Goal: Information Seeking & Learning: Learn about a topic

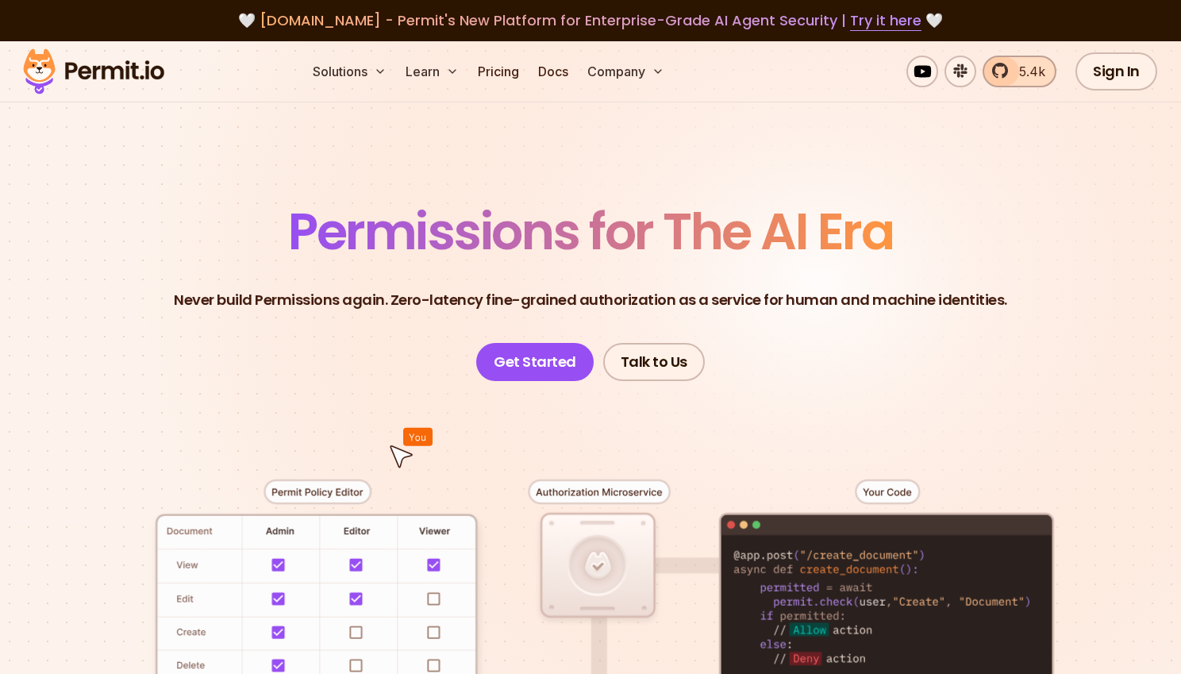
click at [1012, 75] on span "5.4k" at bounding box center [1027, 71] width 36 height 19
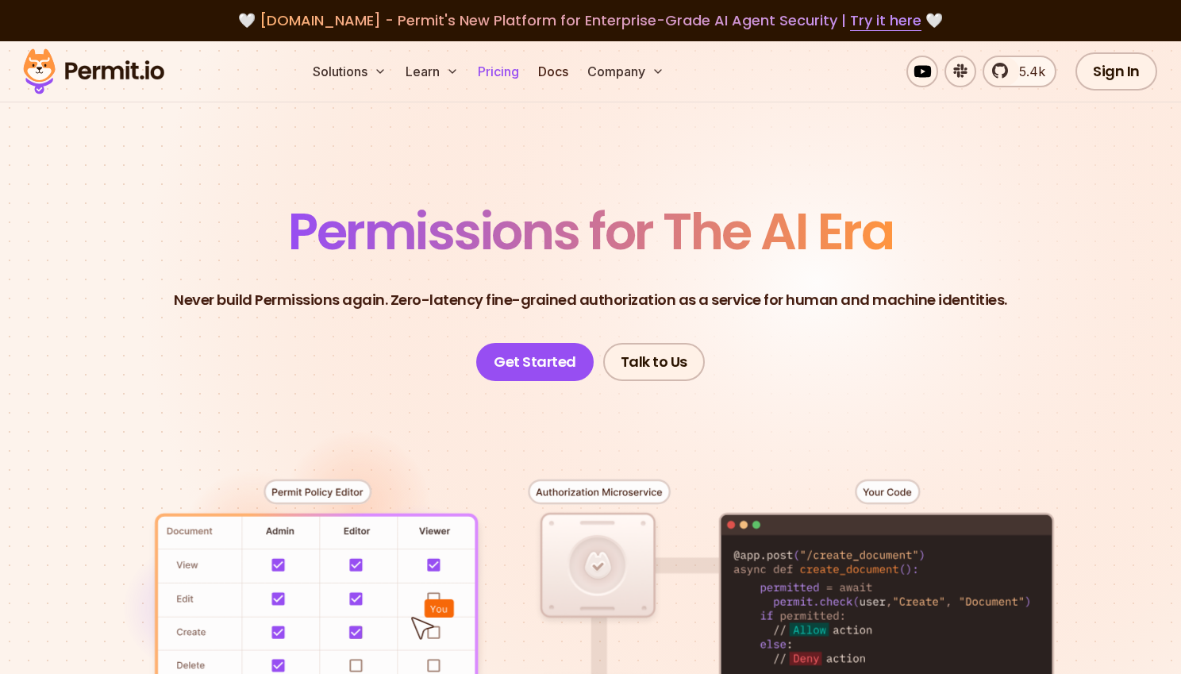
click at [497, 72] on link "Pricing" at bounding box center [498, 72] width 54 height 32
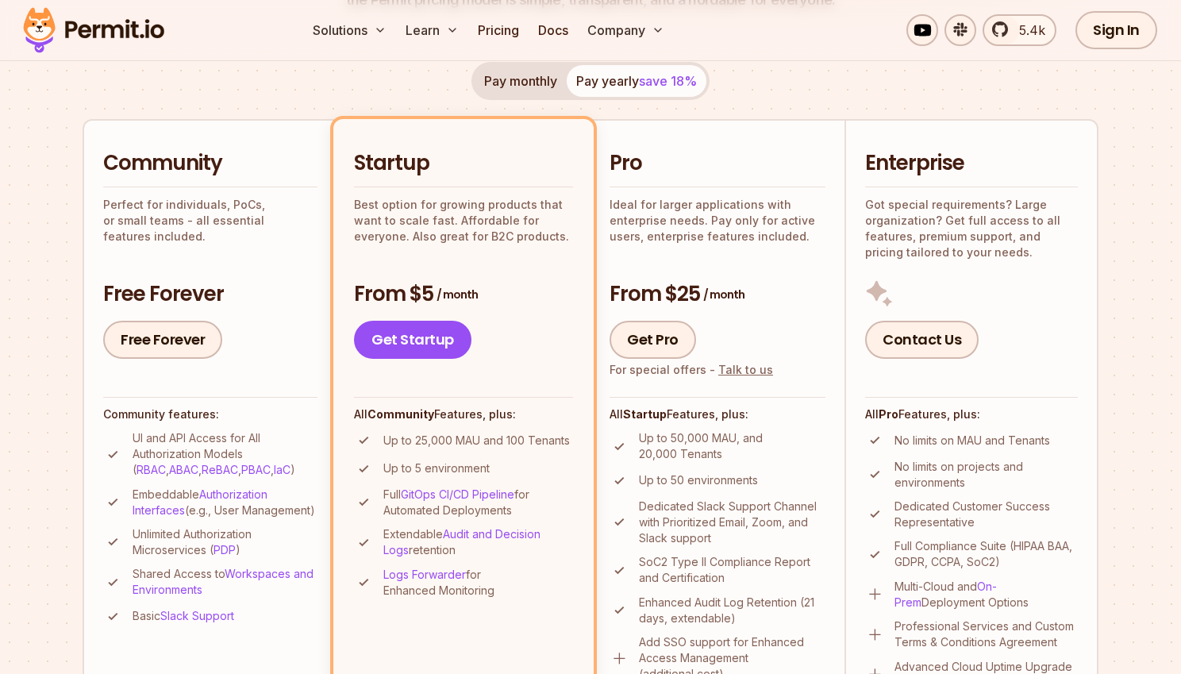
scroll to position [297, 0]
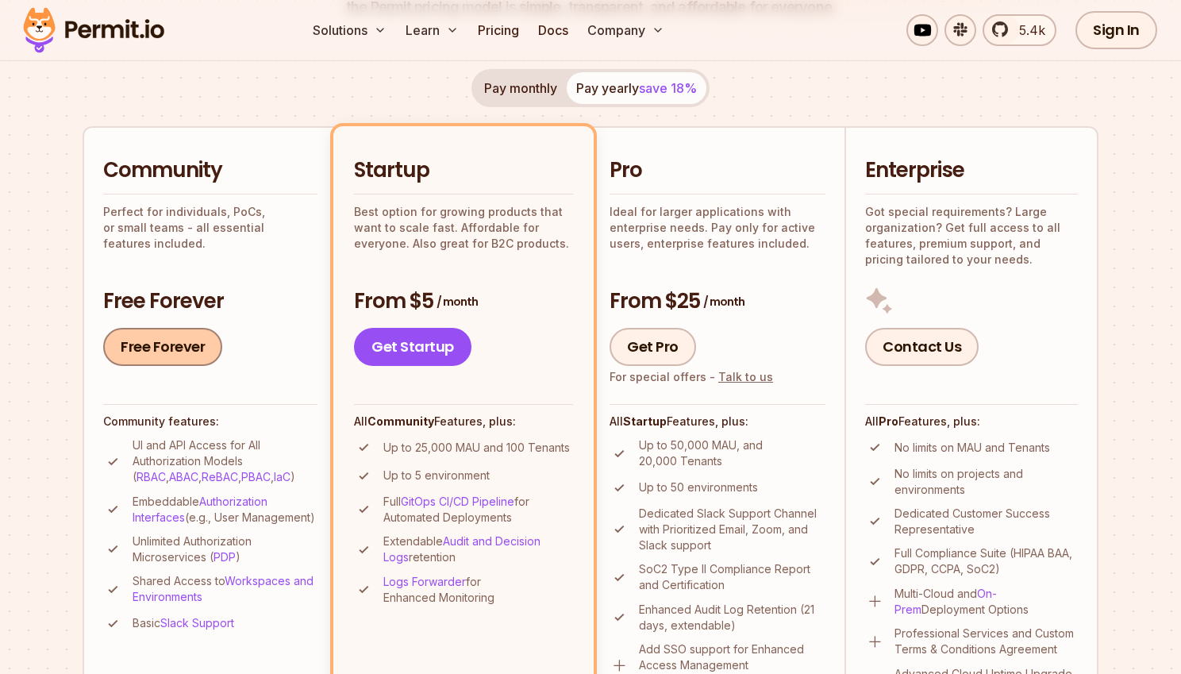
click at [181, 340] on link "Free Forever" at bounding box center [162, 347] width 119 height 38
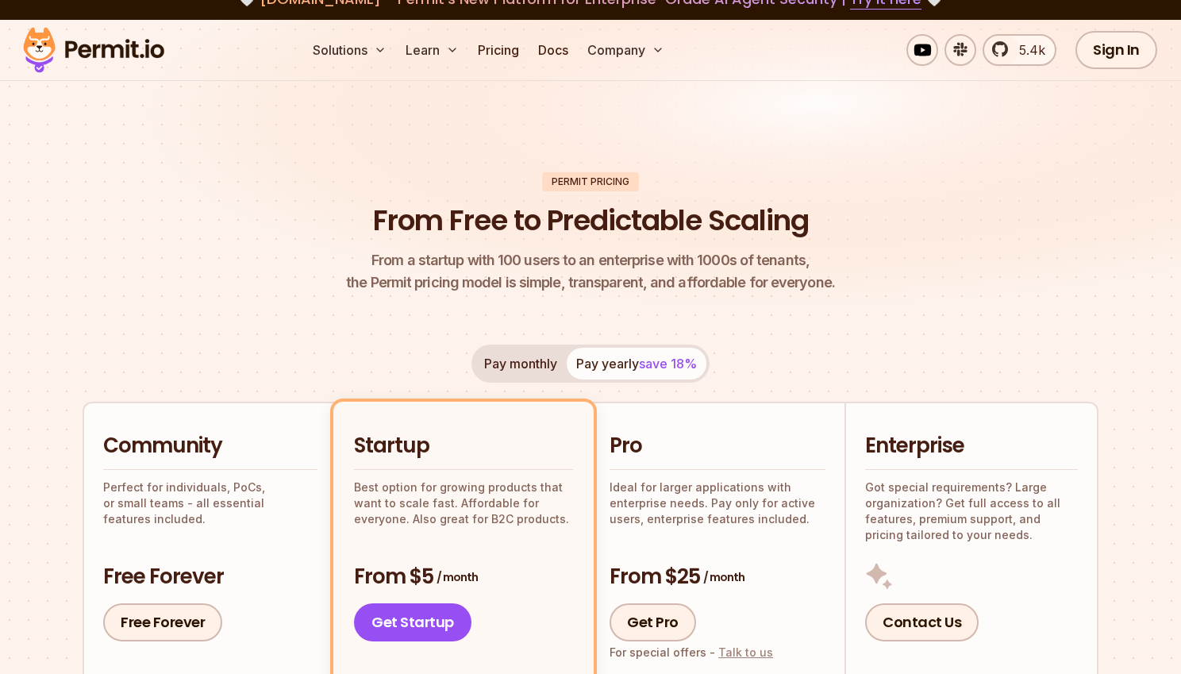
scroll to position [0, 0]
